Goal: Find specific page/section: Find specific page/section

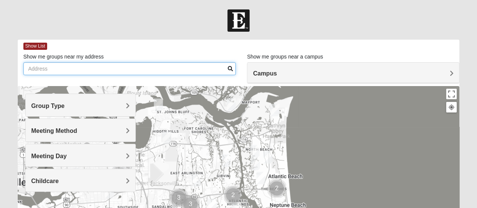
click at [96, 71] on input "Show me groups near my address" at bounding box center [129, 68] width 212 height 13
type input "[STREET_ADDRESS][PERSON_NAME]"
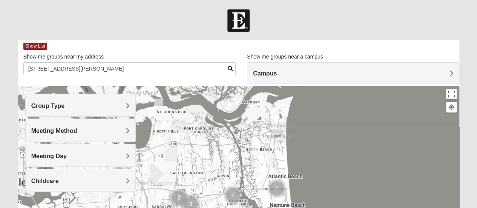
click at [79, 109] on h4 "Group Type" at bounding box center [80, 105] width 99 height 7
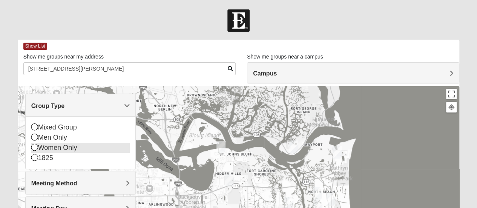
drag, startPoint x: 35, startPoint y: 136, endPoint x: 108, endPoint y: 143, distance: 73.5
click at [35, 136] on icon at bounding box center [34, 137] width 7 height 7
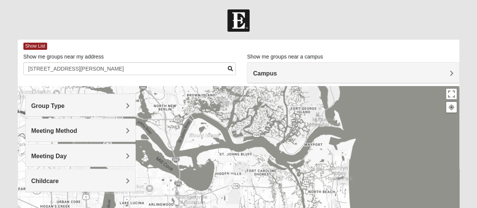
click at [115, 132] on h4 "Meeting Method" at bounding box center [80, 130] width 99 height 7
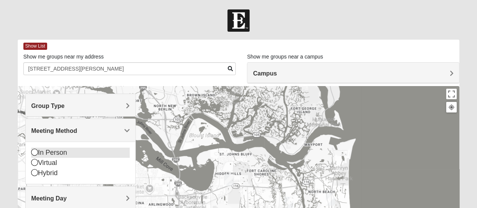
click at [33, 152] on icon at bounding box center [34, 152] width 7 height 7
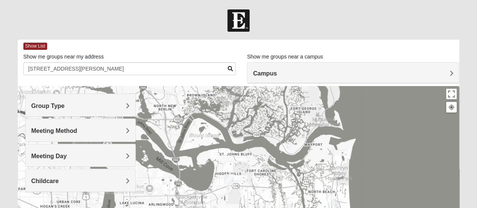
click at [94, 158] on h4 "Meeting Day" at bounding box center [80, 155] width 99 height 7
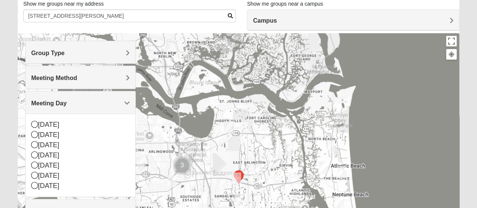
scroll to position [62, 0]
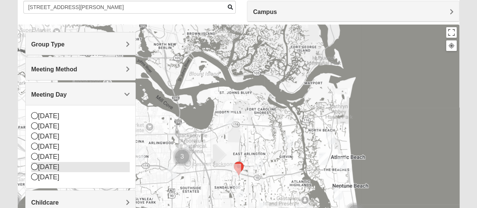
click at [34, 167] on icon at bounding box center [34, 166] width 7 height 7
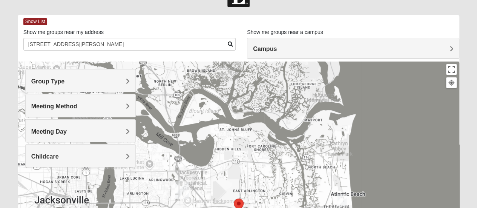
scroll to position [22, 0]
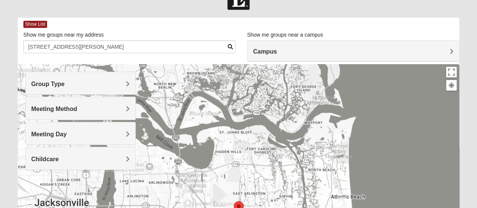
click at [377, 51] on h4 "Campus" at bounding box center [353, 51] width 200 height 7
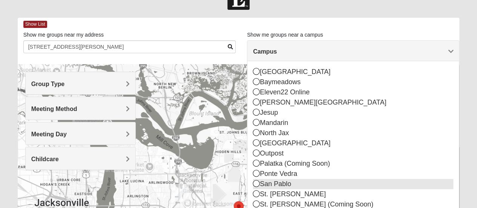
click at [290, 187] on div "San Pablo" at bounding box center [353, 184] width 200 height 10
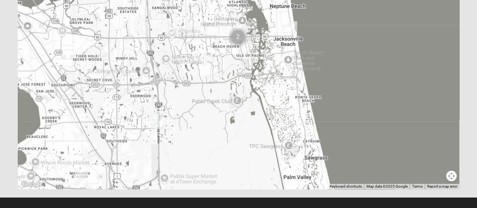
scroll to position [208, 0]
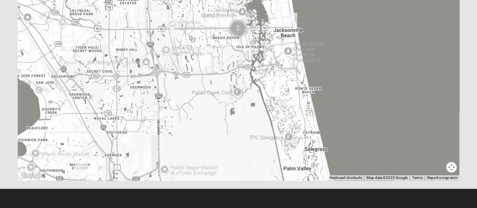
click at [157, 113] on img "Baymeadows" at bounding box center [158, 111] width 14 height 18
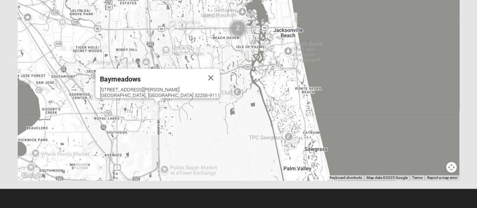
click at [240, 23] on img "Cluster of 2 groups" at bounding box center [238, 28] width 19 height 19
